Goal: Task Accomplishment & Management: Manage account settings

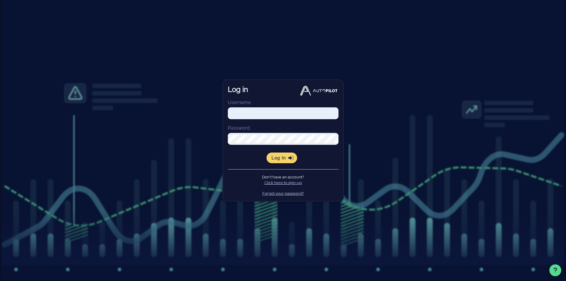
click at [243, 115] on input "Username" at bounding box center [283, 113] width 111 height 8
paste input "renier@goessor.com"
drag, startPoint x: 243, startPoint y: 113, endPoint x: 246, endPoint y: 122, distance: 8.9
click at [243, 113] on input "renier@goessor.com" at bounding box center [283, 113] width 111 height 8
type input "renier+1@goessor.com"
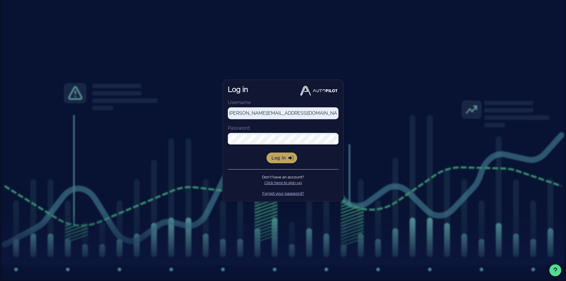
click at [282, 160] on span "Log in" at bounding box center [281, 157] width 21 height 5
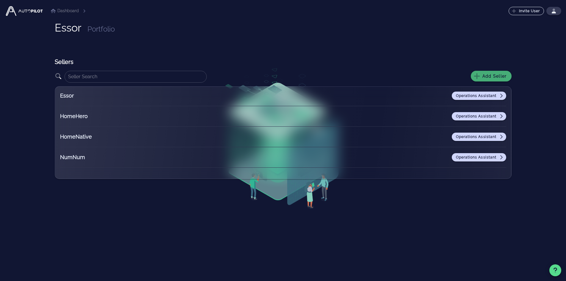
click at [481, 75] on span "Add Seller" at bounding box center [490, 75] width 31 height 5
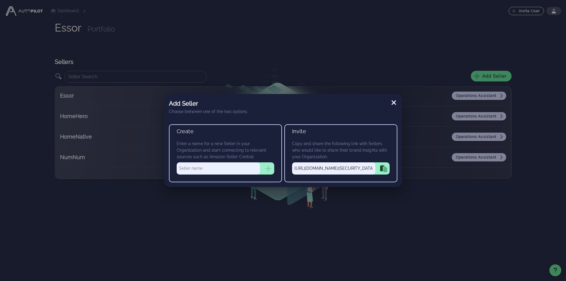
click at [197, 169] on input "text" at bounding box center [218, 168] width 83 height 12
type input "SwissSafe"
click at [266, 168] on icon "button" at bounding box center [268, 169] width 6 height 6
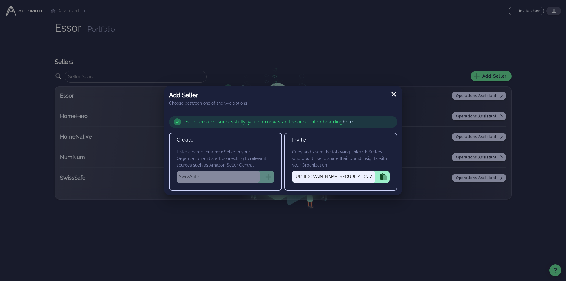
drag, startPoint x: 395, startPoint y: 93, endPoint x: 402, endPoint y: 95, distance: 6.8
click at [395, 93] on icon at bounding box center [393, 94] width 7 height 7
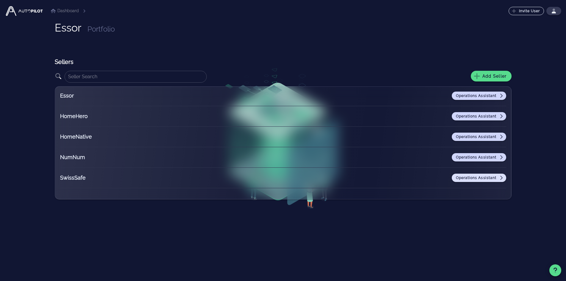
click at [474, 178] on span "Operations Assistant" at bounding box center [478, 177] width 47 height 5
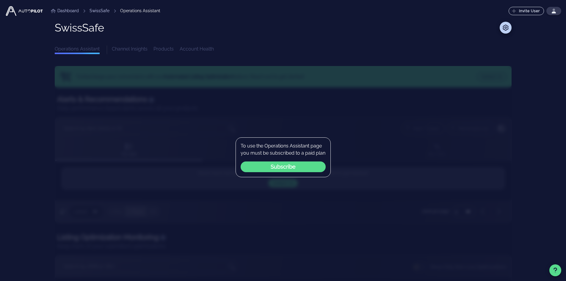
click at [518, 48] on div "Dashboard SwissSafe Operations Assistant Invite User ⬆️ Upgrade Your Plan Upgra…" at bounding box center [283, 169] width 556 height 339
click at [504, 27] on icon at bounding box center [505, 28] width 6 height 6
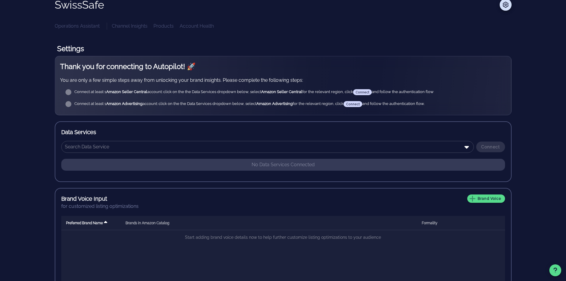
scroll to position [30, 0]
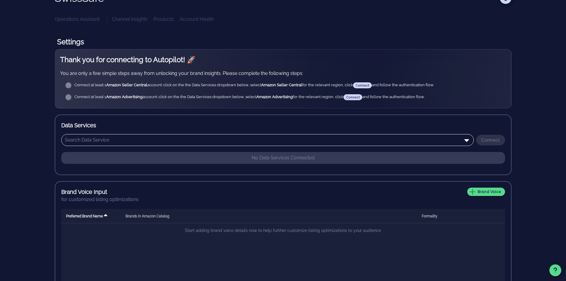
click at [242, 142] on input "text" at bounding box center [263, 140] width 397 height 10
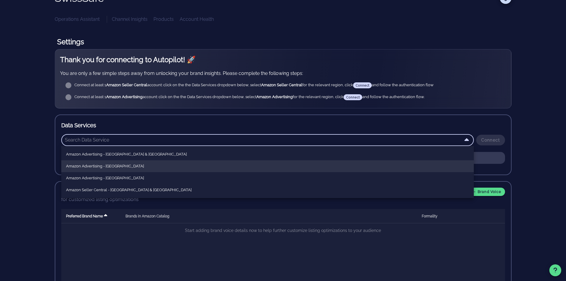
click at [236, 164] on div "Amazon Advertising - North America" at bounding box center [267, 166] width 403 height 5
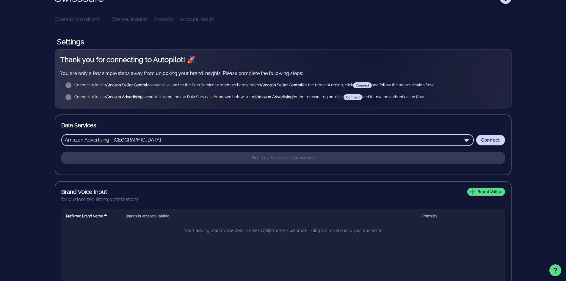
click at [201, 139] on input "Amazon Advertising - North America" at bounding box center [263, 140] width 397 height 10
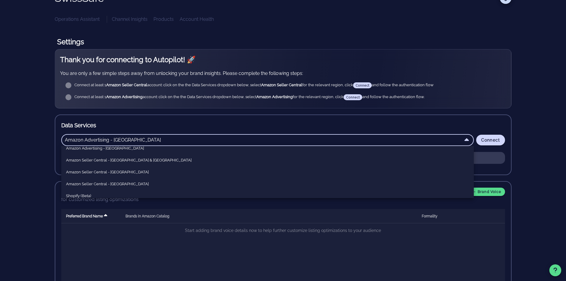
click at [125, 174] on div "Amazon Seller Central - North America" at bounding box center [267, 172] width 403 height 5
type input "Amazon Seller Central - North America"
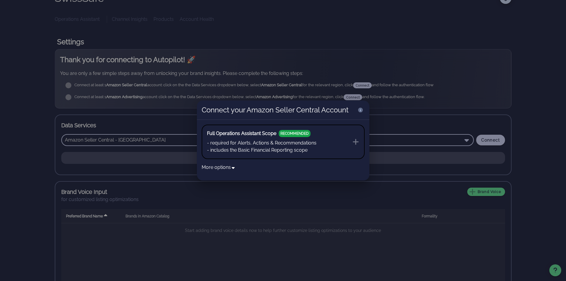
click at [355, 142] on icon at bounding box center [356, 142] width 6 height 6
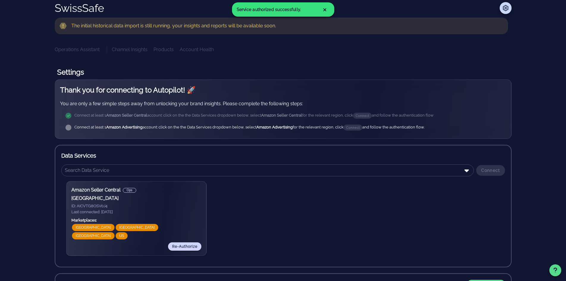
scroll to position [30, 0]
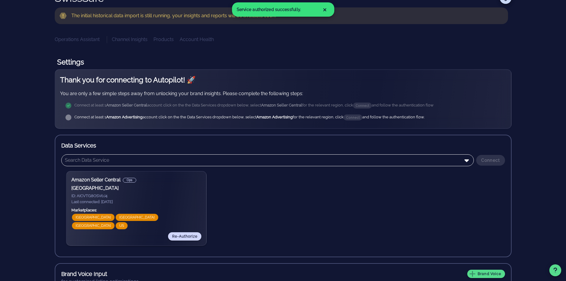
click at [398, 159] on input "text" at bounding box center [263, 160] width 397 height 10
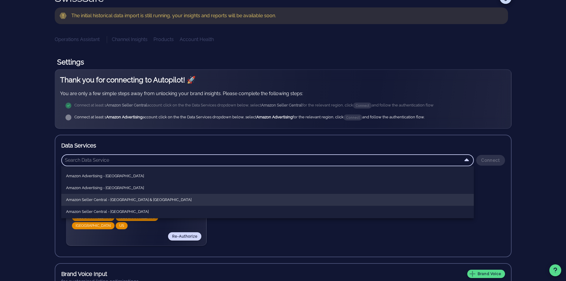
scroll to position [0, 0]
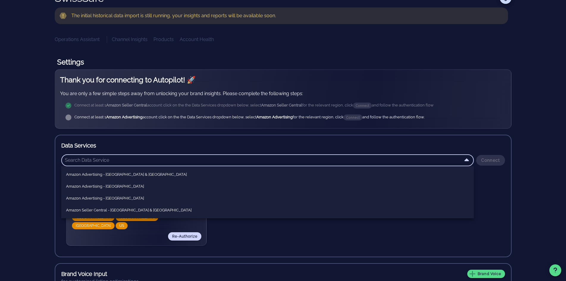
drag, startPoint x: 105, startPoint y: 187, endPoint x: 109, endPoint y: 187, distance: 3.9
click at [105, 187] on div "Amazon Advertising - North America" at bounding box center [267, 186] width 403 height 5
type input "Amazon Advertising - North America"
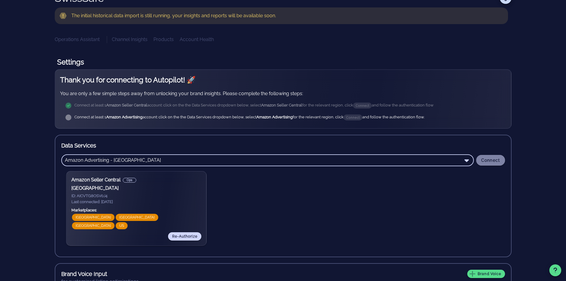
click at [495, 160] on span "Connect" at bounding box center [490, 160] width 19 height 5
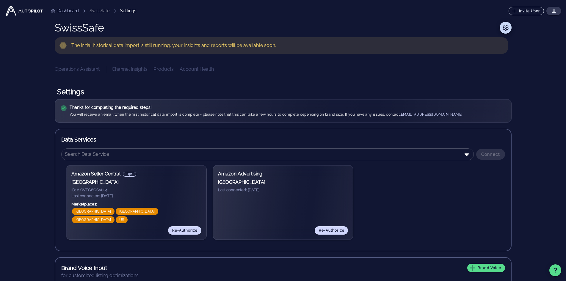
drag, startPoint x: 71, startPoint y: 12, endPoint x: 86, endPoint y: 13, distance: 15.2
click at [71, 12] on link "Dashboard" at bounding box center [65, 11] width 28 height 6
